Goal: Information Seeking & Learning: Stay updated

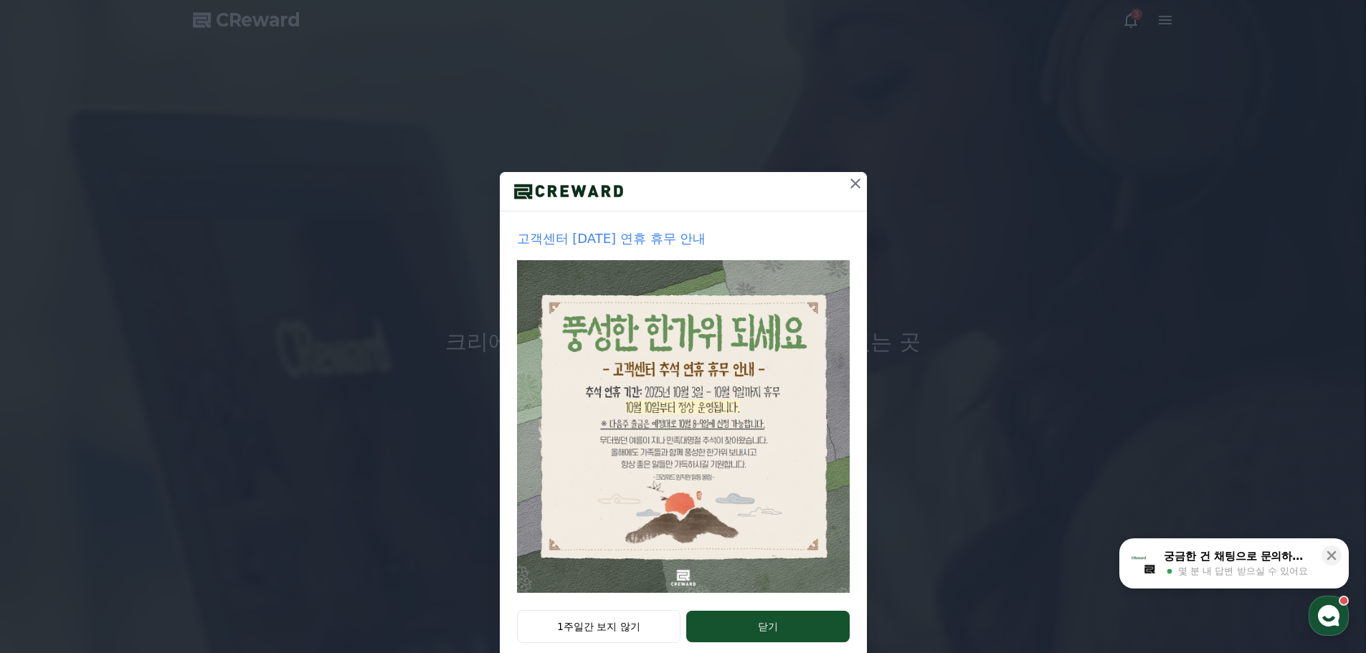
click at [844, 183] on button at bounding box center [855, 183] width 23 height 23
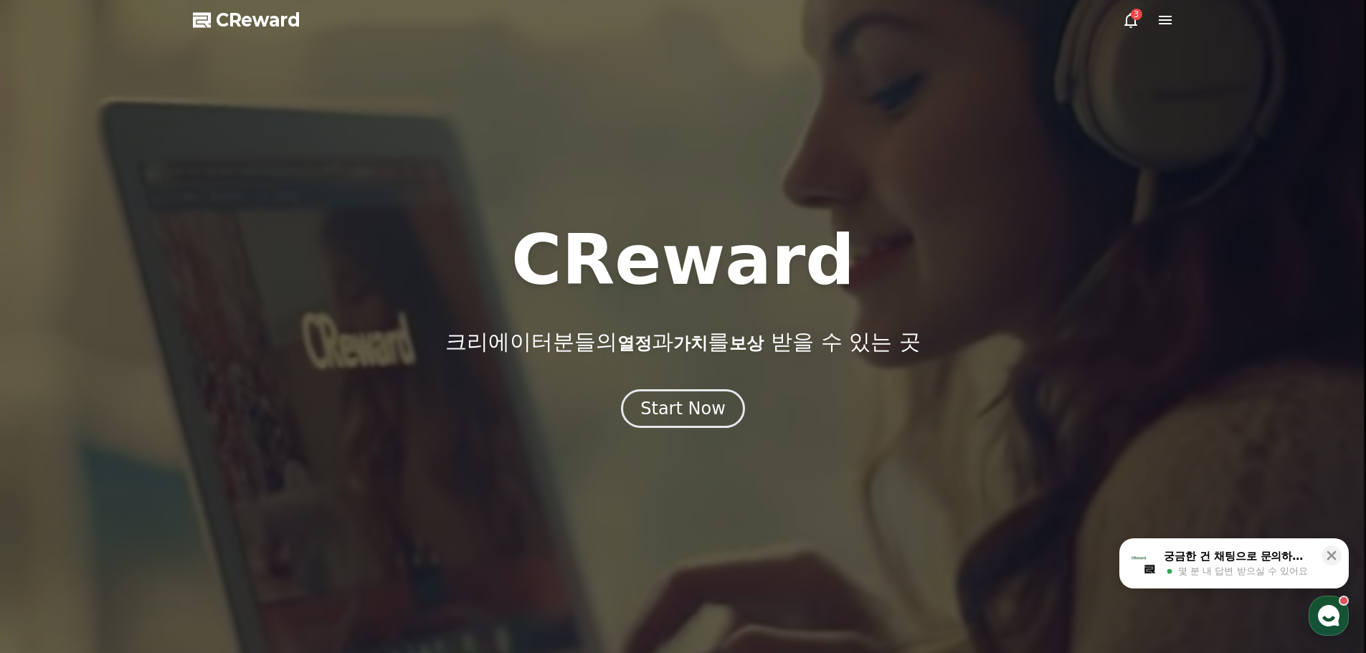
click at [1130, 24] on icon at bounding box center [1130, 19] width 17 height 17
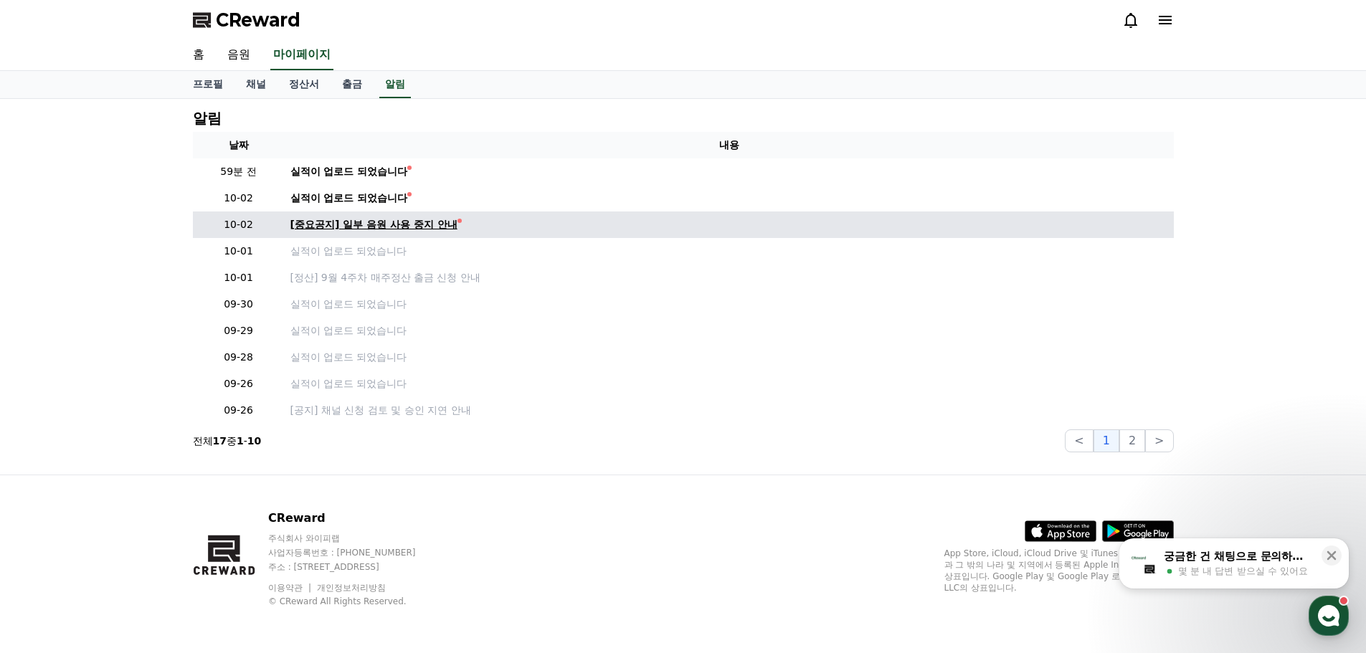
click at [394, 226] on div "[중요공지] 일부 음원 사용 중지 안내" at bounding box center [373, 224] width 167 height 15
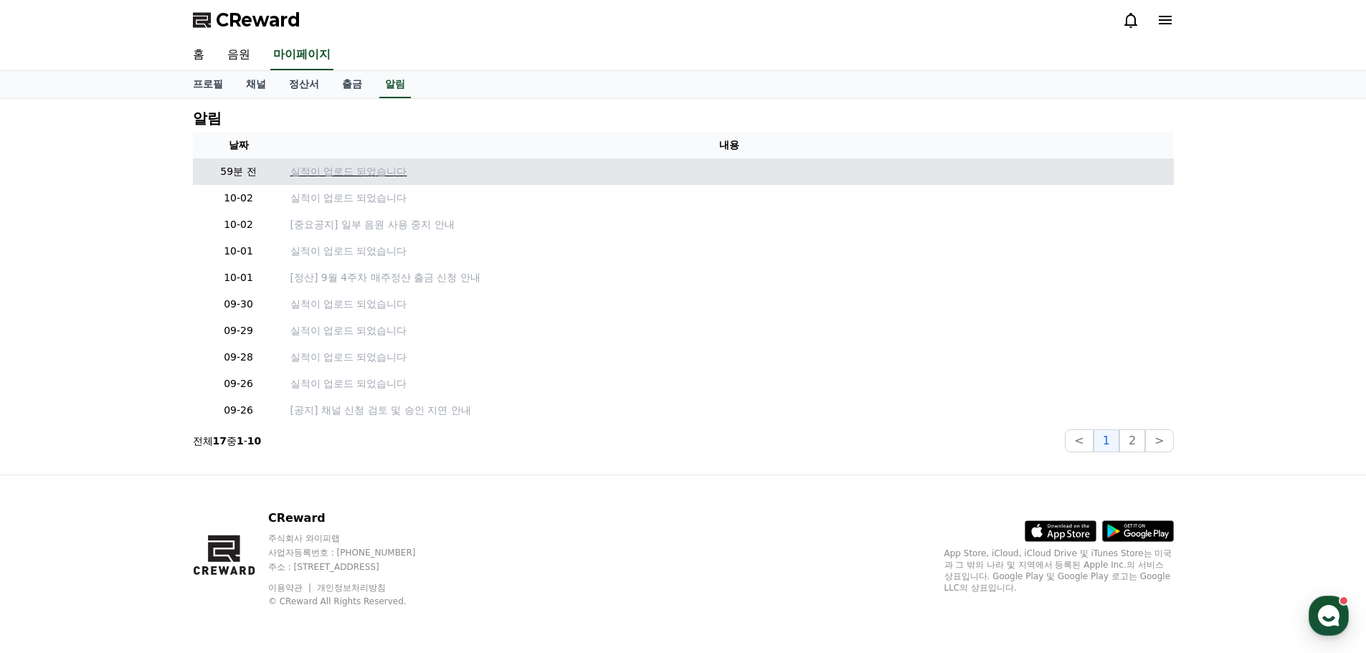
click at [338, 173] on p "실적이 업로드 되었습니다" at bounding box center [728, 171] width 877 height 15
